Goal: Check status: Check status

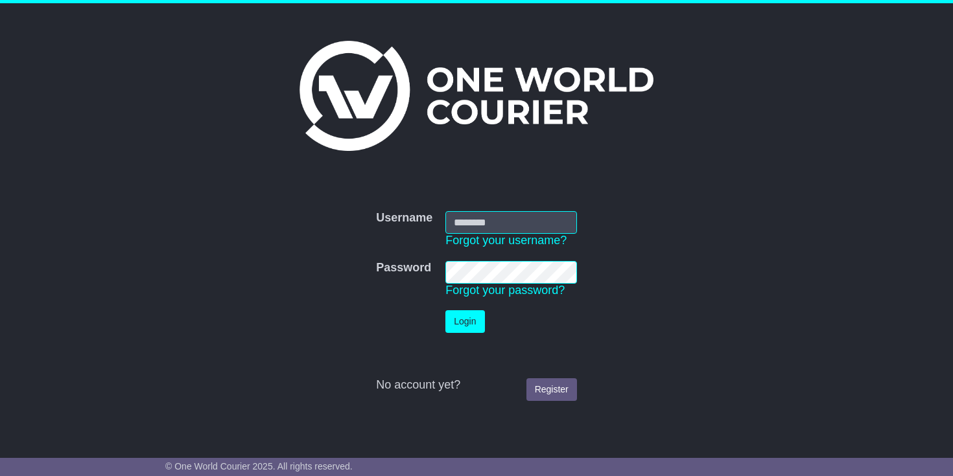
type input "**********"
click at [451, 323] on button "Login" at bounding box center [464, 321] width 39 height 23
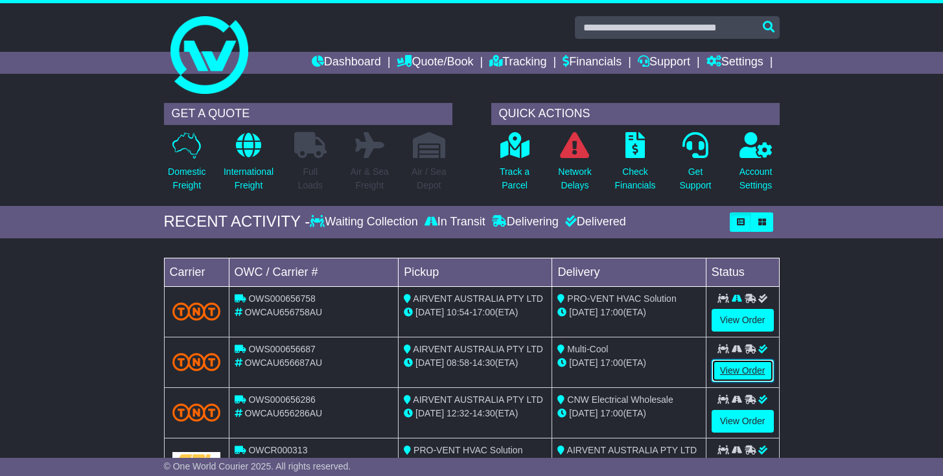
click at [749, 365] on link "View Order" at bounding box center [743, 371] width 62 height 23
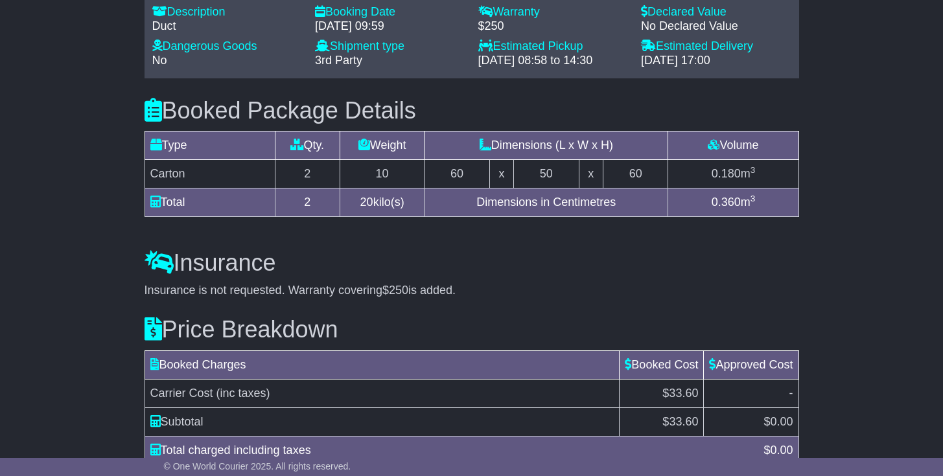
scroll to position [1147, 0]
